Goal: Information Seeking & Learning: Learn about a topic

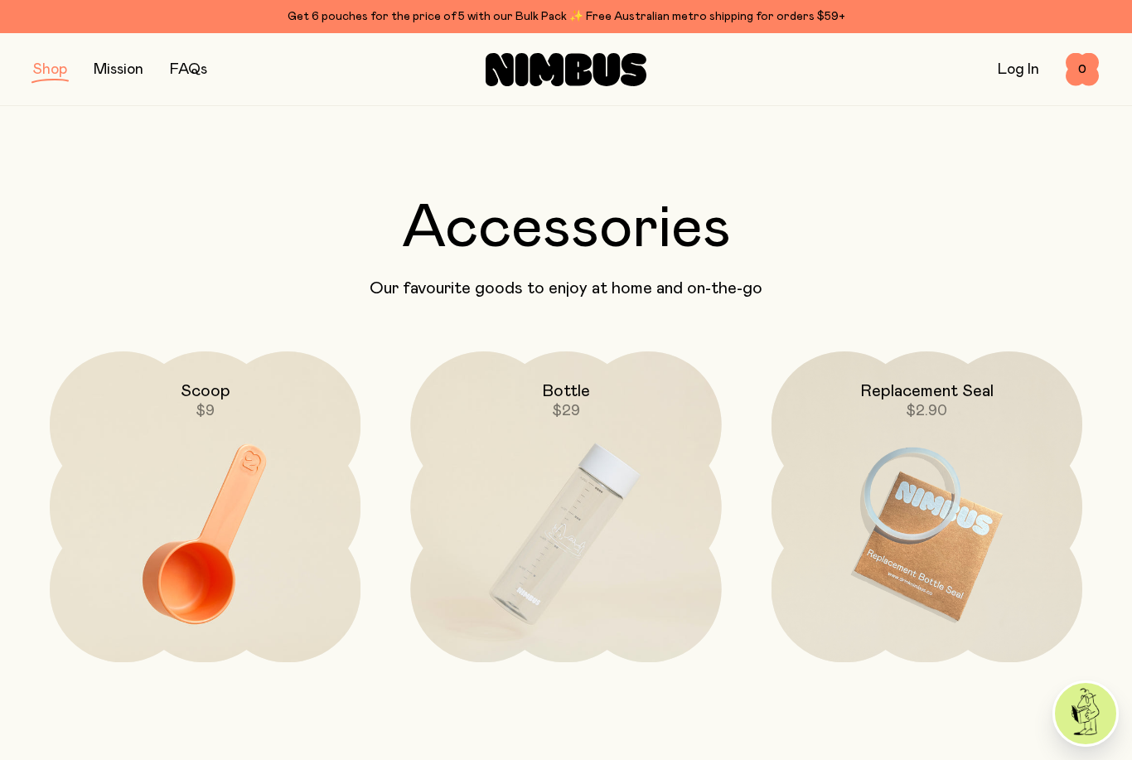
click at [65, 73] on button "button" at bounding box center [50, 69] width 34 height 23
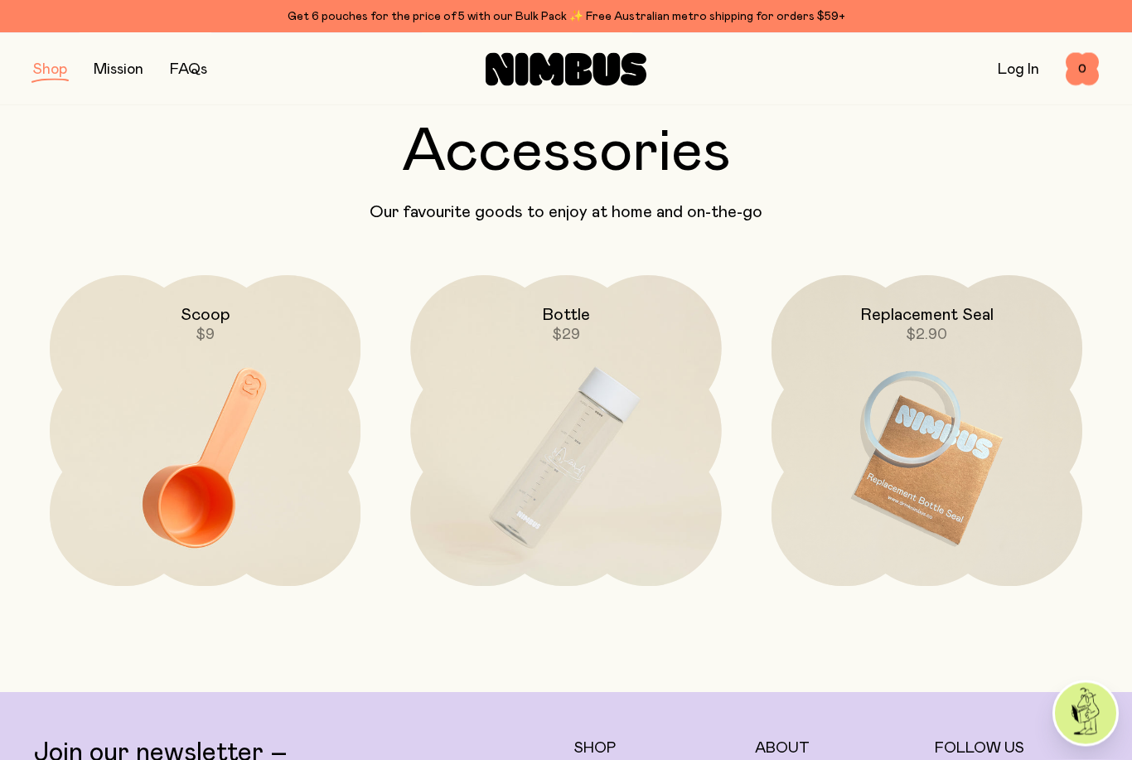
scroll to position [76, 0]
click at [564, 447] on img at bounding box center [565, 457] width 311 height 365
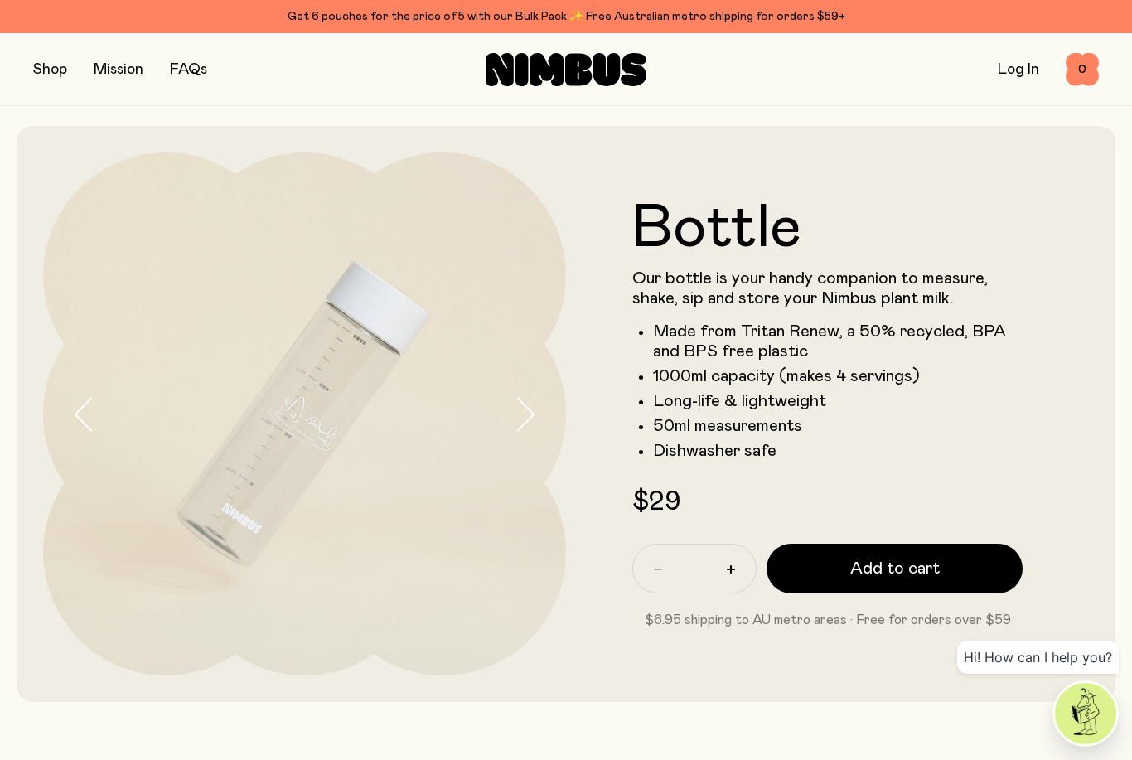
click at [44, 80] on button "button" at bounding box center [50, 69] width 34 height 23
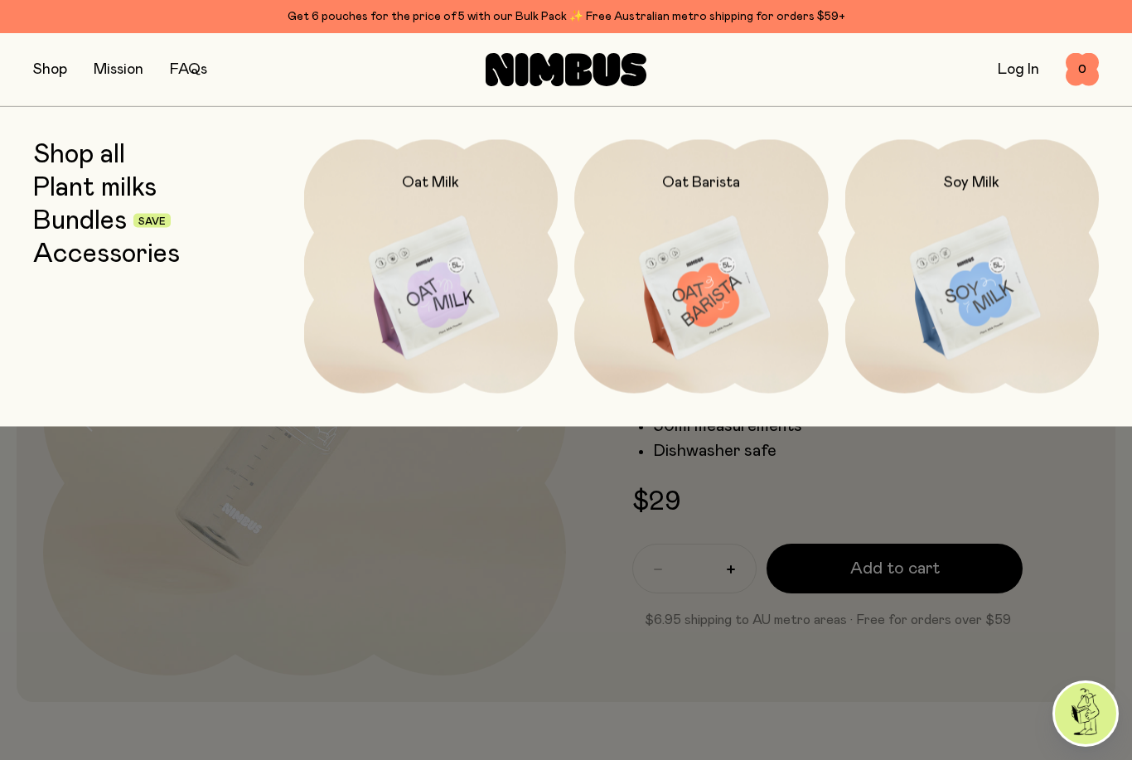
click at [146, 189] on link "Plant milks" at bounding box center [94, 187] width 123 height 30
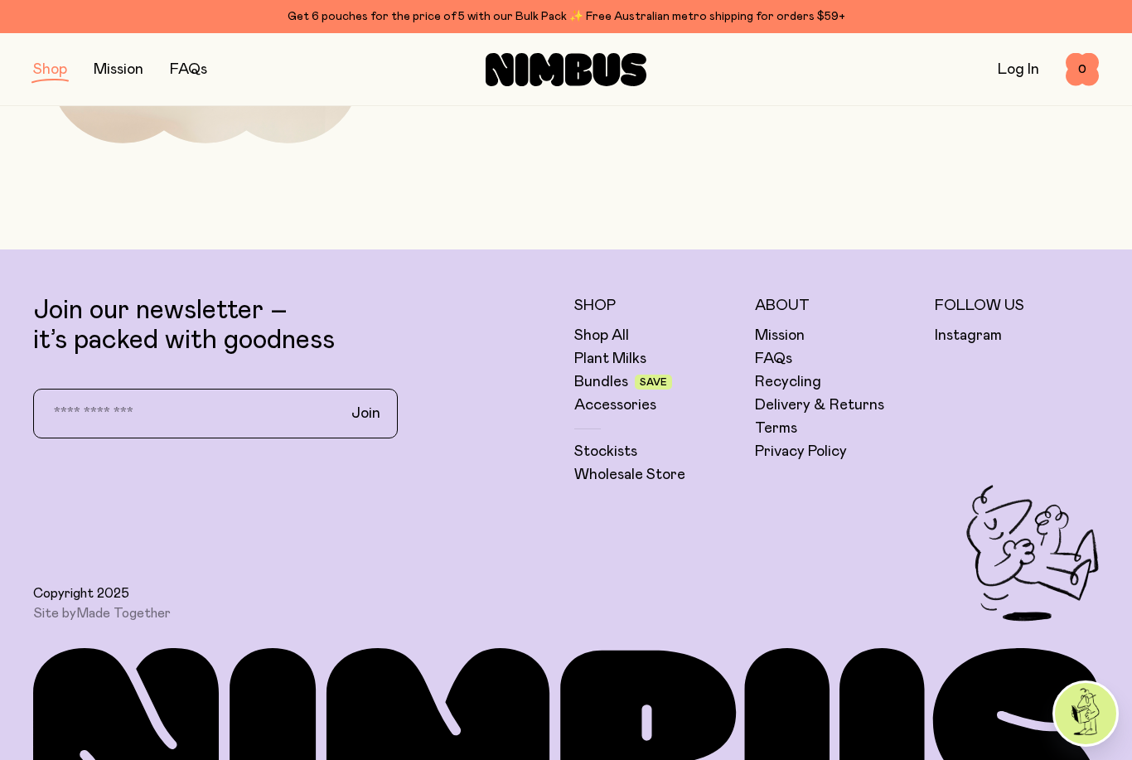
scroll to position [891, 0]
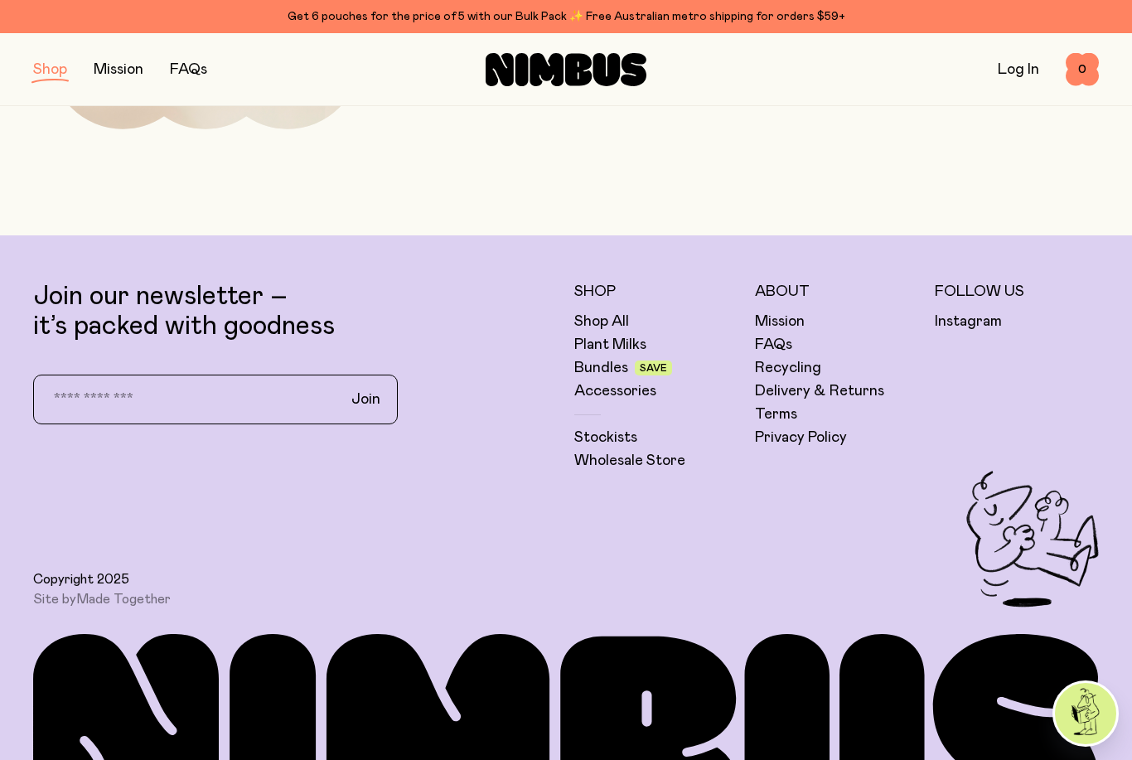
click at [638, 451] on link "Wholesale Store" at bounding box center [629, 461] width 111 height 20
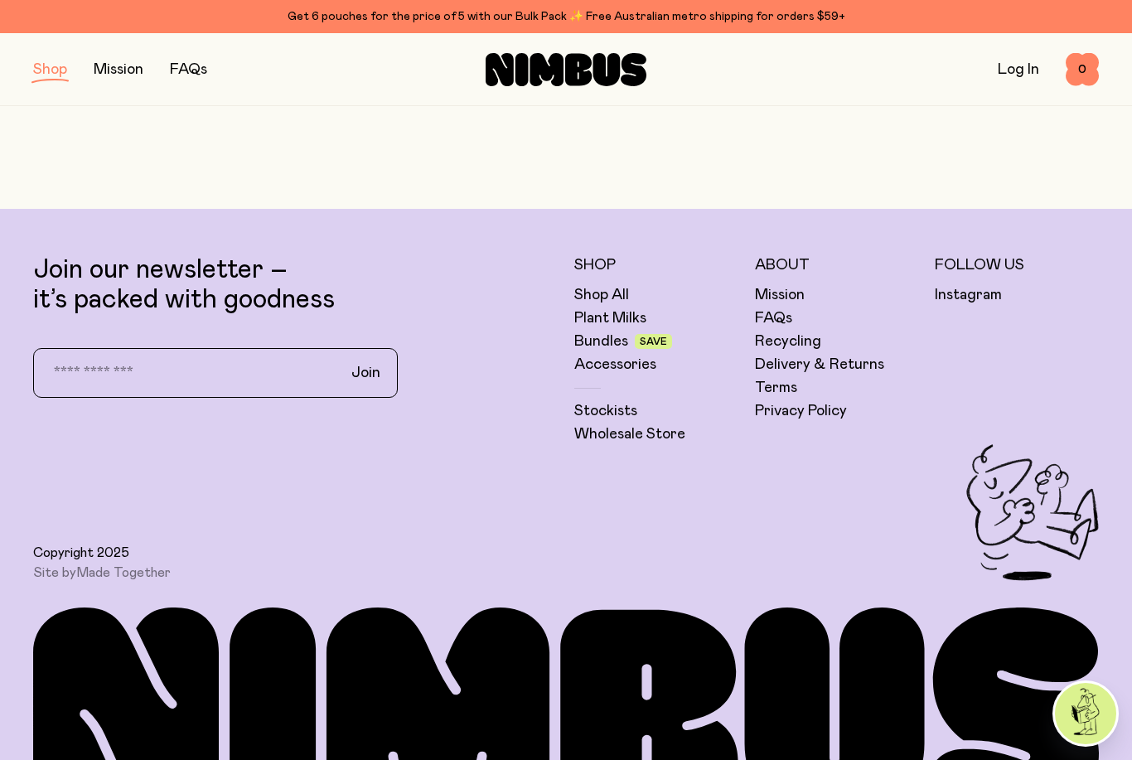
click at [782, 310] on link "FAQs" at bounding box center [773, 318] width 37 height 20
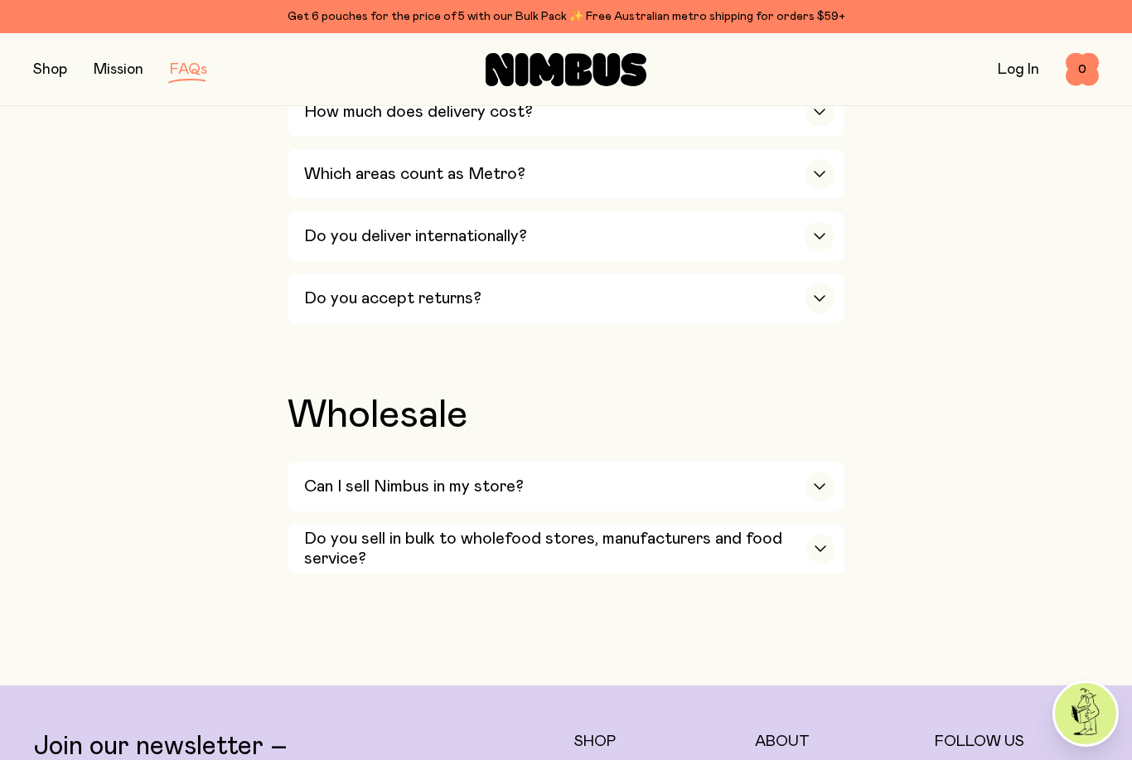
scroll to position [2703, 0]
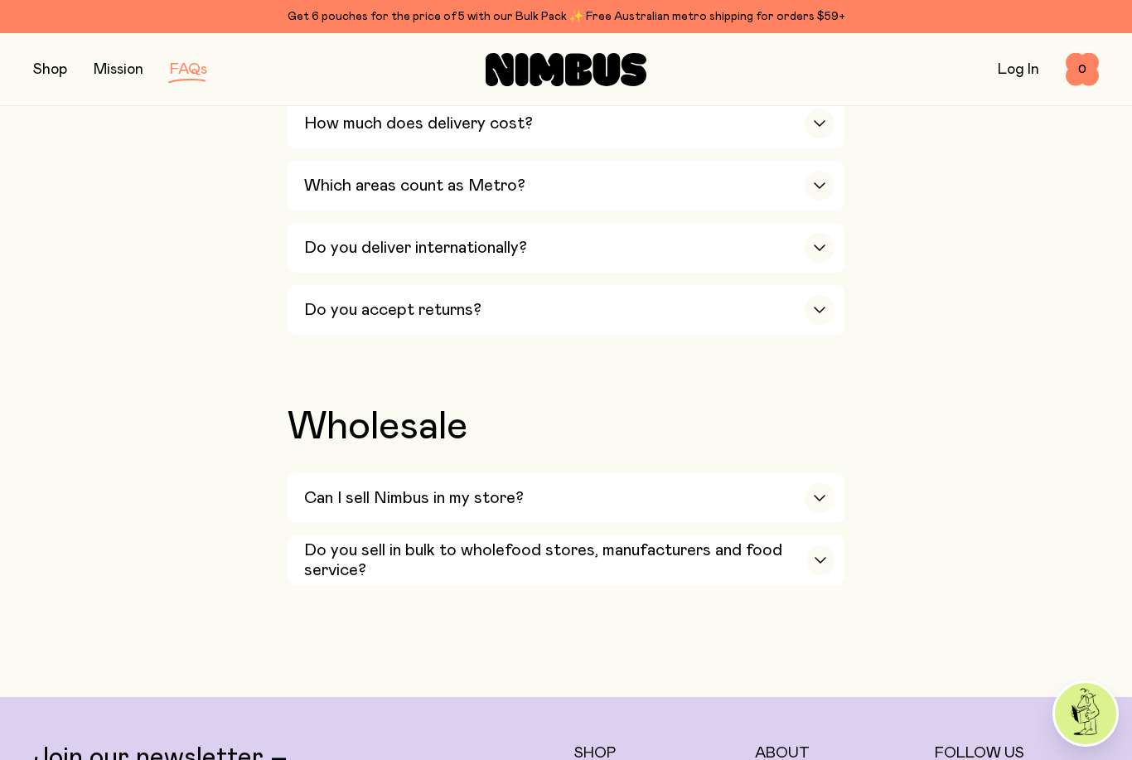
click at [692, 540] on h3 "Do you sell in bulk to wholefood stores, manufacturers and food service?" at bounding box center [555, 560] width 503 height 40
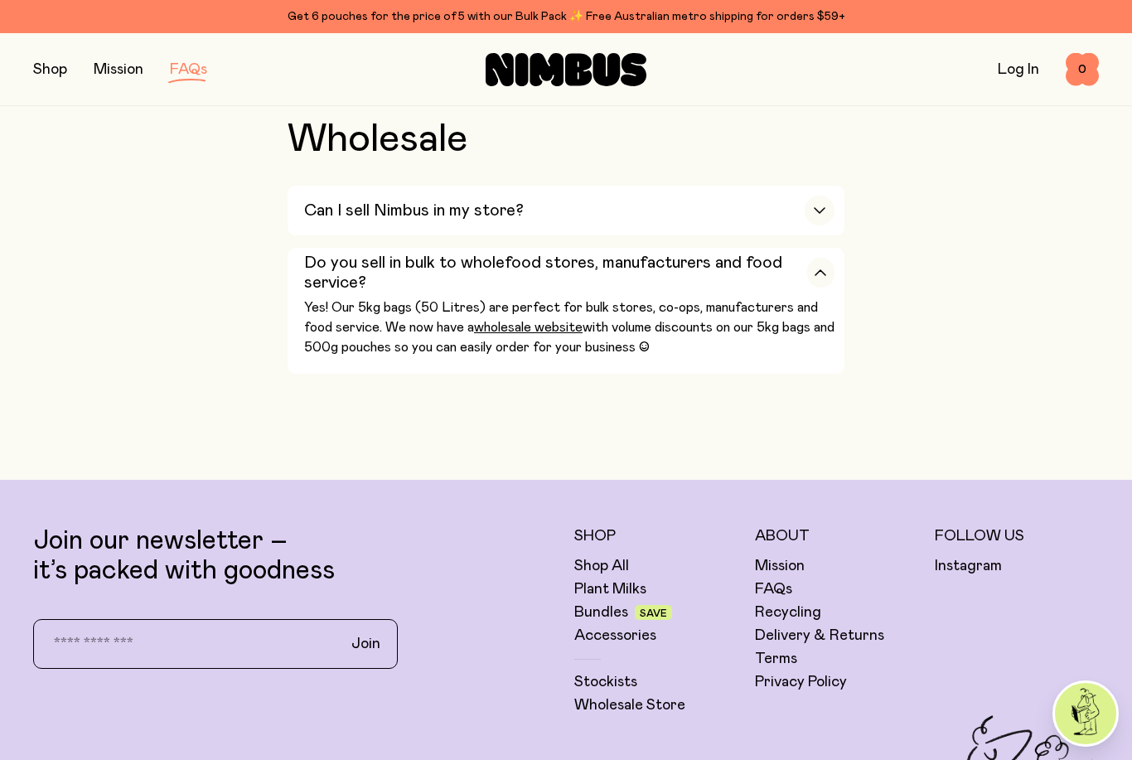
scroll to position [3089, 0]
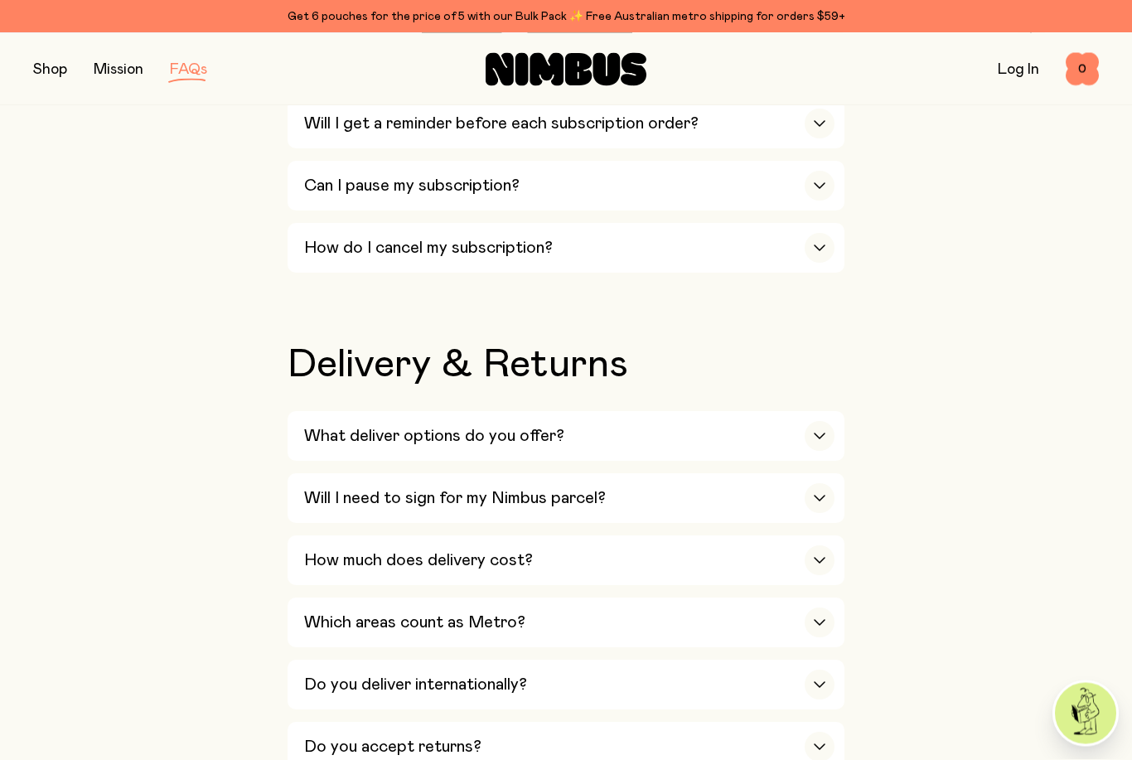
click at [727, 536] on div "How much does delivery cost?" at bounding box center [569, 561] width 530 height 50
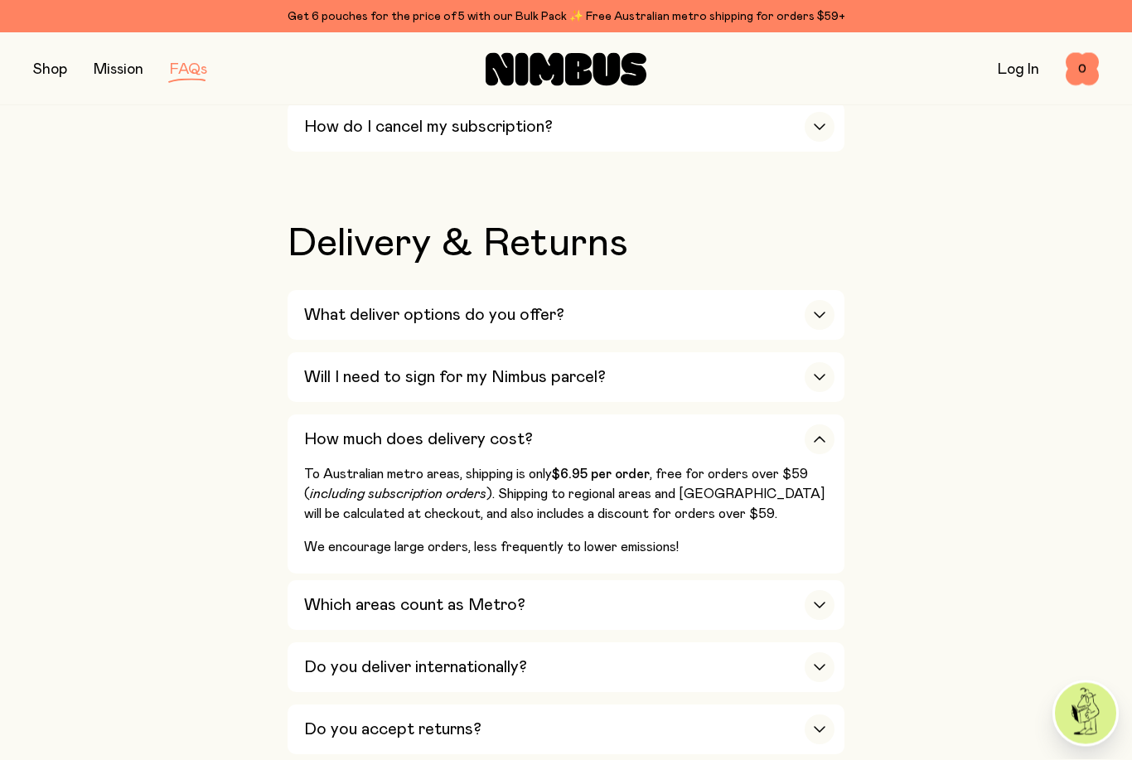
click at [706, 581] on div "Which areas count as Metro?" at bounding box center [569, 606] width 530 height 50
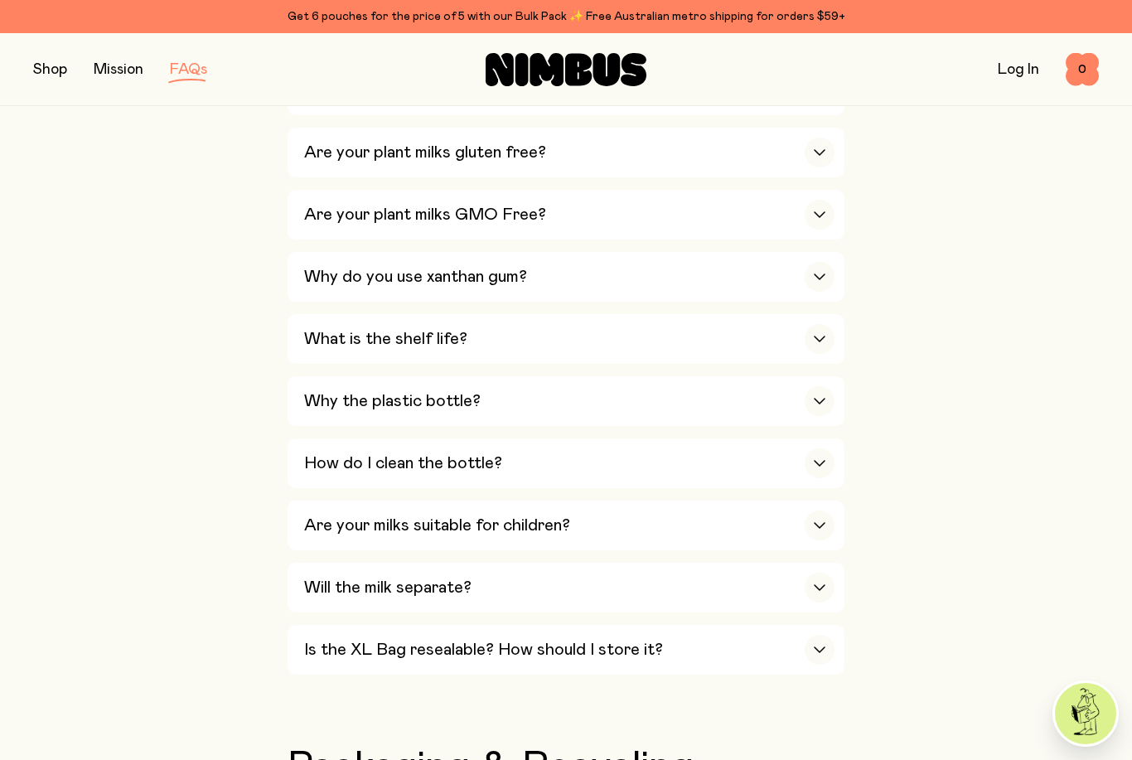
scroll to position [988, 0]
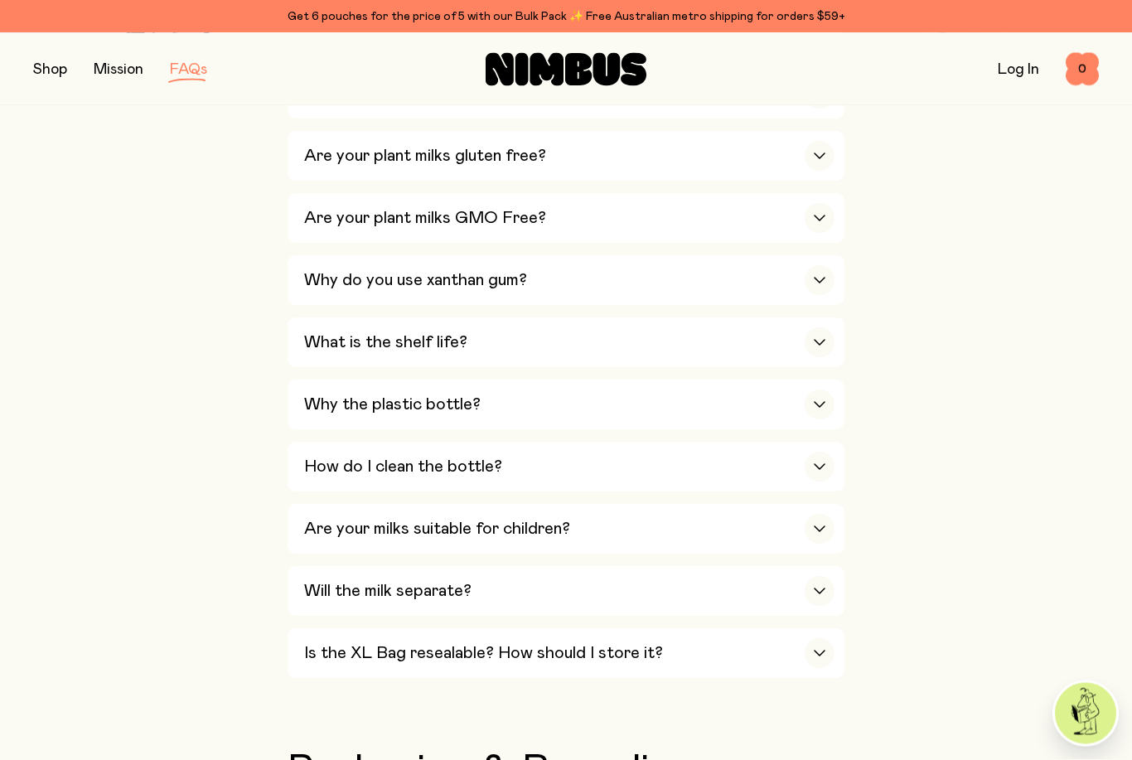
click at [659, 629] on div "Is the XL Bag resealable? How should I store it?" at bounding box center [569, 654] width 530 height 50
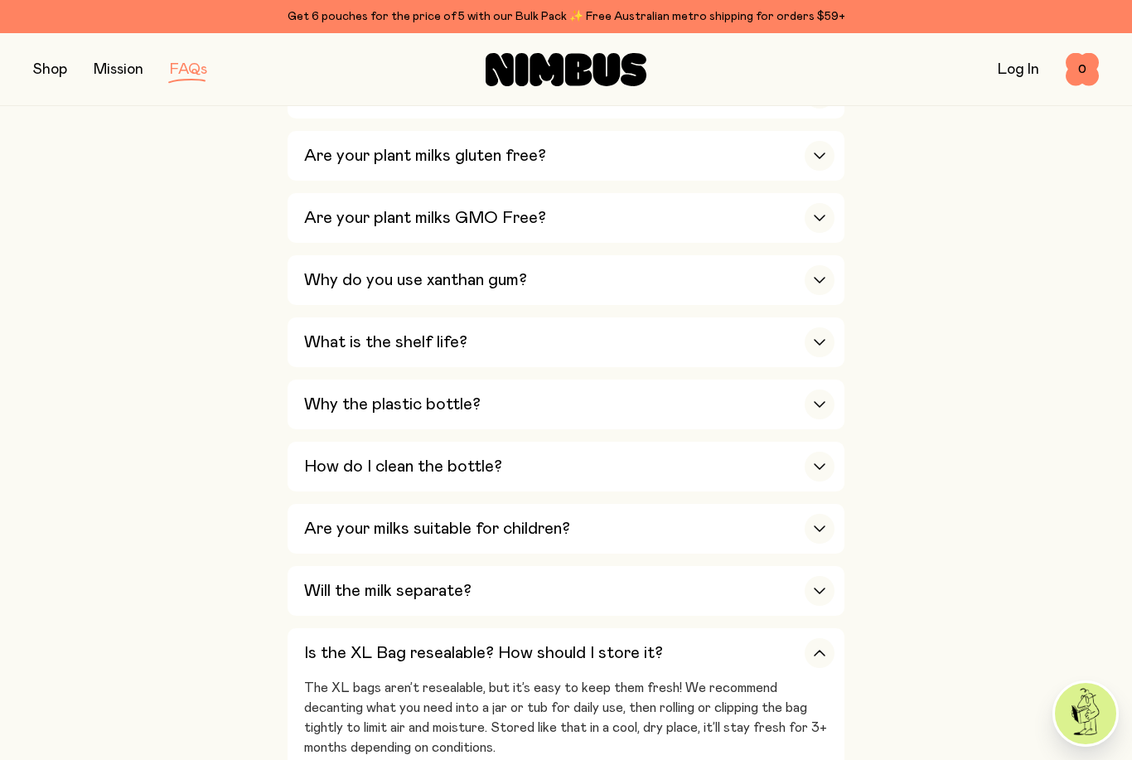
click at [664, 566] on div "Will the milk separate?" at bounding box center [569, 591] width 530 height 50
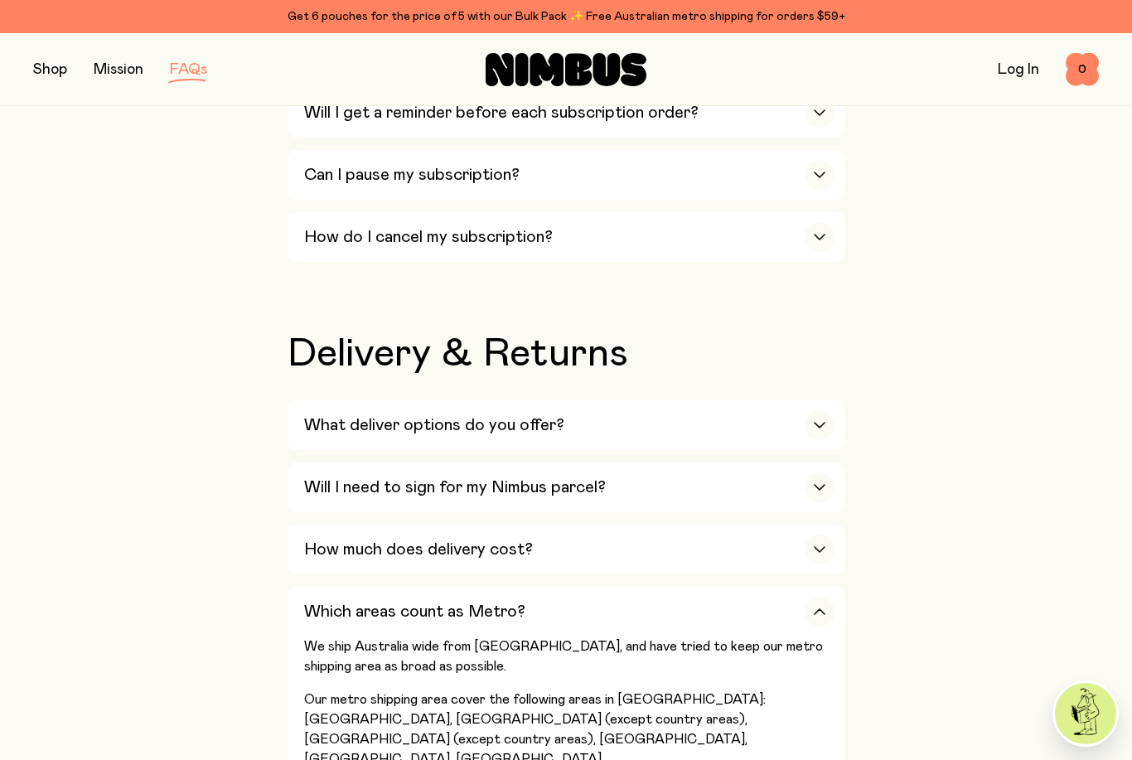
scroll to position [2354, 0]
